Goal: Task Accomplishment & Management: Complete application form

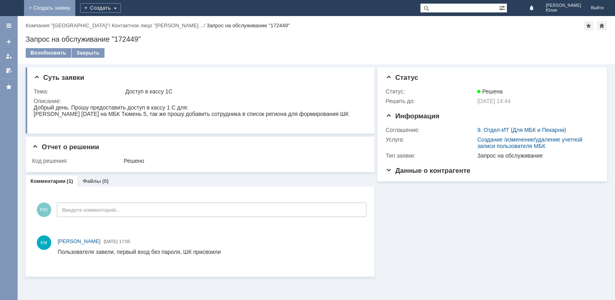
click at [75, 11] on link "+ Создать заявку" at bounding box center [49, 8] width 51 height 16
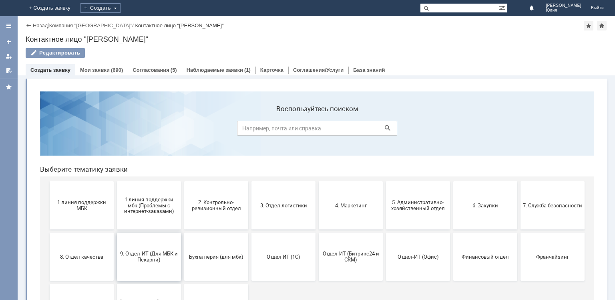
click at [151, 254] on span "9. Отдел-ИТ (Для МБК и Пекарни)" at bounding box center [148, 256] width 59 height 12
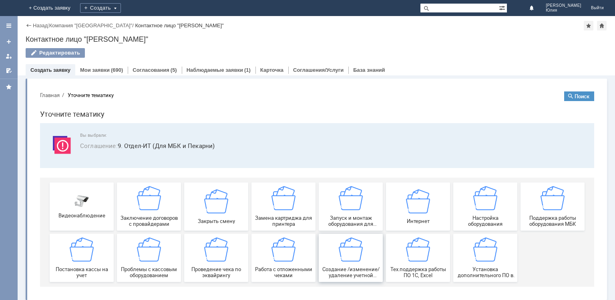
click at [349, 254] on img at bounding box center [351, 249] width 24 height 24
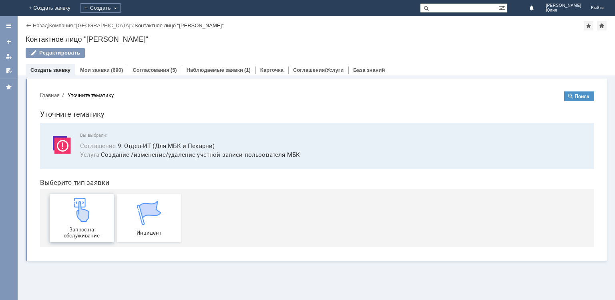
click at [90, 213] on img at bounding box center [82, 210] width 24 height 24
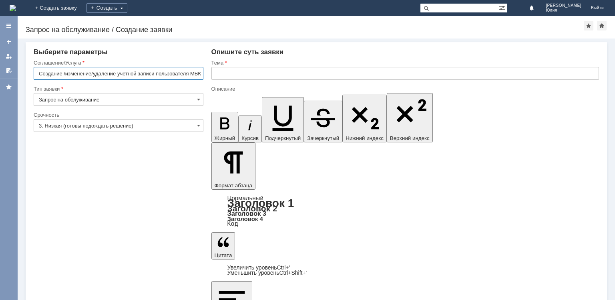
click at [221, 73] on input "text" at bounding box center [406, 73] width 388 height 13
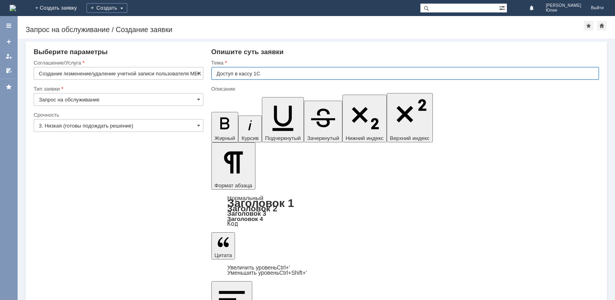
type input "Доступ в кассу 1С"
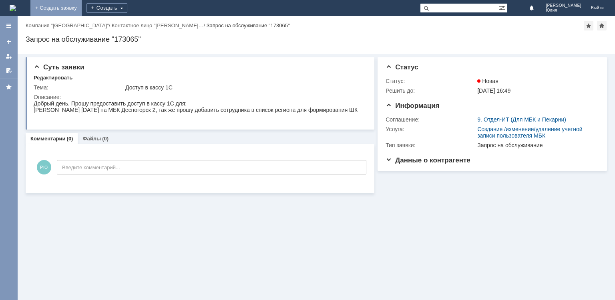
click at [82, 9] on link "+ Создать заявку" at bounding box center [55, 8] width 51 height 16
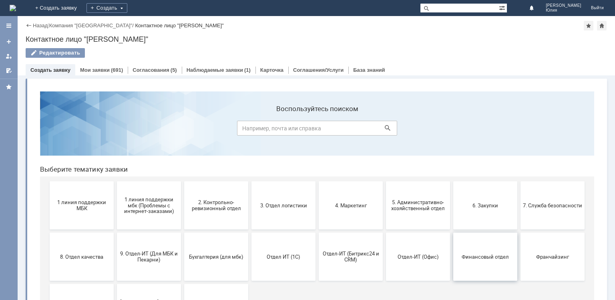
click at [474, 257] on span "Финансовый отдел" at bounding box center [485, 256] width 59 height 6
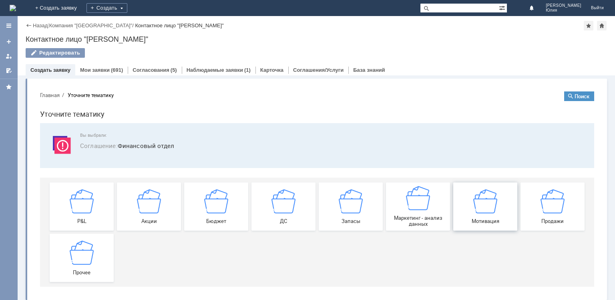
click at [475, 214] on div "Мотивация" at bounding box center [485, 206] width 59 height 35
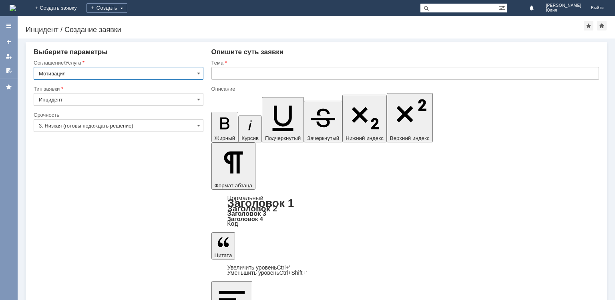
click at [227, 75] on input "text" at bounding box center [406, 73] width 388 height 13
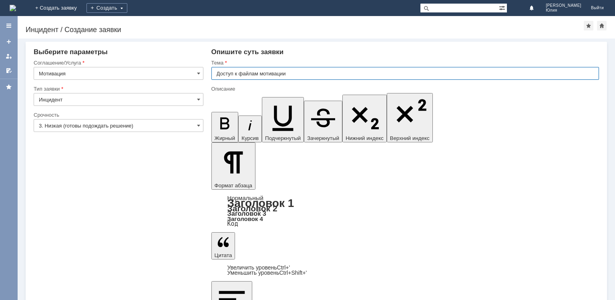
type input "Доступ к файлам мотивации"
